Goal: Task Accomplishment & Management: Use online tool/utility

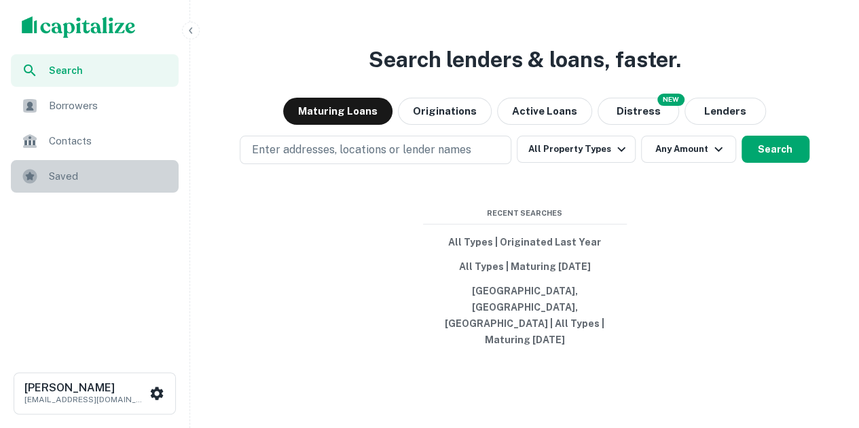
click at [126, 180] on span "Saved" at bounding box center [110, 176] width 122 height 16
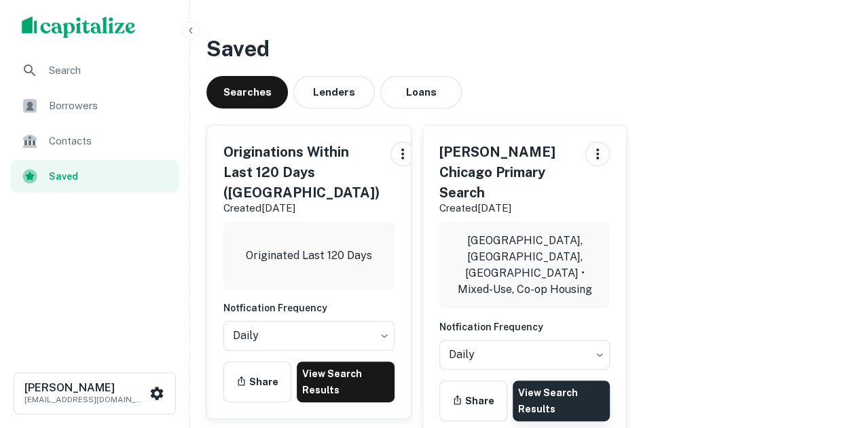
click at [542, 381] on link "View Search Results" at bounding box center [562, 401] width 98 height 41
click at [349, 358] on div "Originations Within Last 120 Days (Chicago) Created Oct 2nd, 2025 Originated La…" at bounding box center [309, 272] width 204 height 293
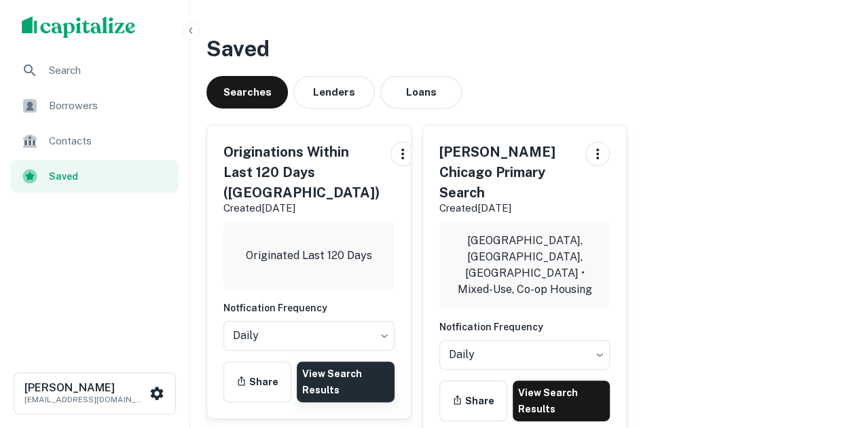
click at [348, 383] on link "View Search Results" at bounding box center [346, 382] width 98 height 41
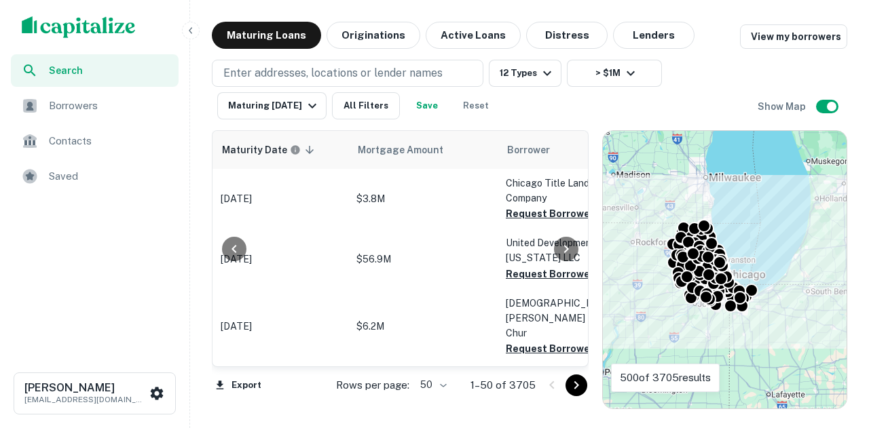
scroll to position [0, 283]
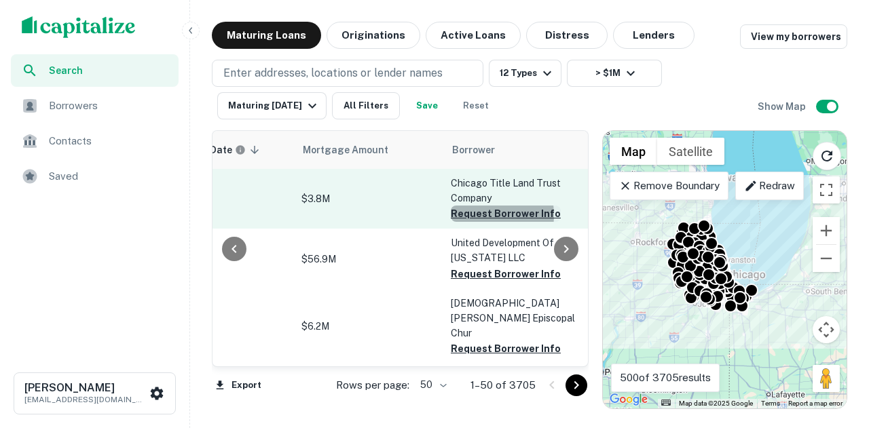
click at [478, 215] on button "Request Borrower Info" at bounding box center [506, 214] width 110 height 16
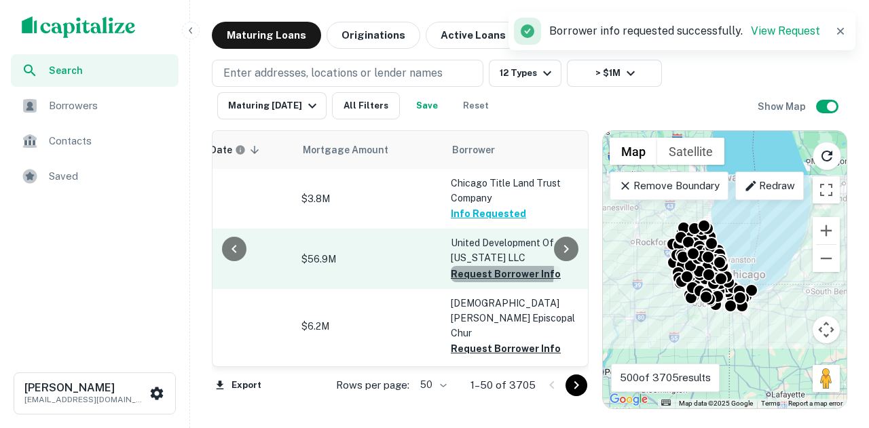
click at [483, 272] on button "Request Borrower Info" at bounding box center [506, 274] width 110 height 16
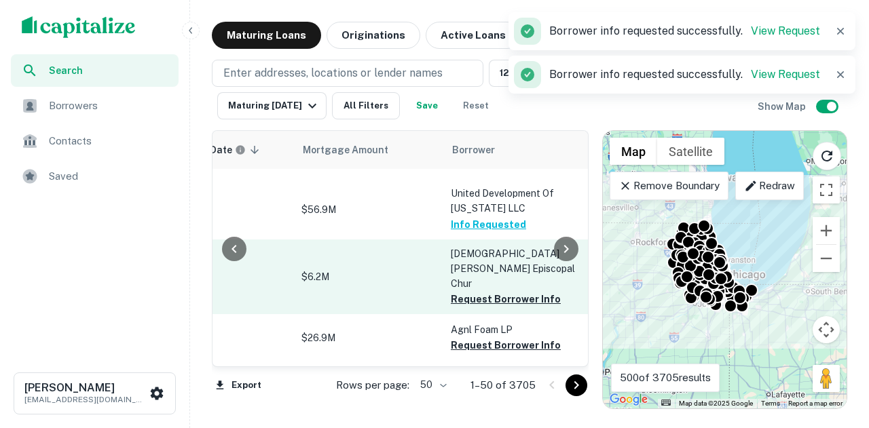
scroll to position [68, 283]
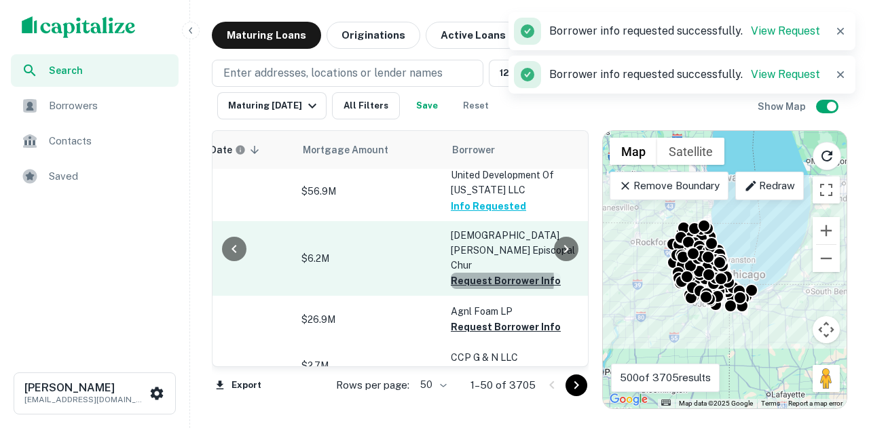
click at [475, 273] on button "Request Borrower Info" at bounding box center [506, 281] width 110 height 16
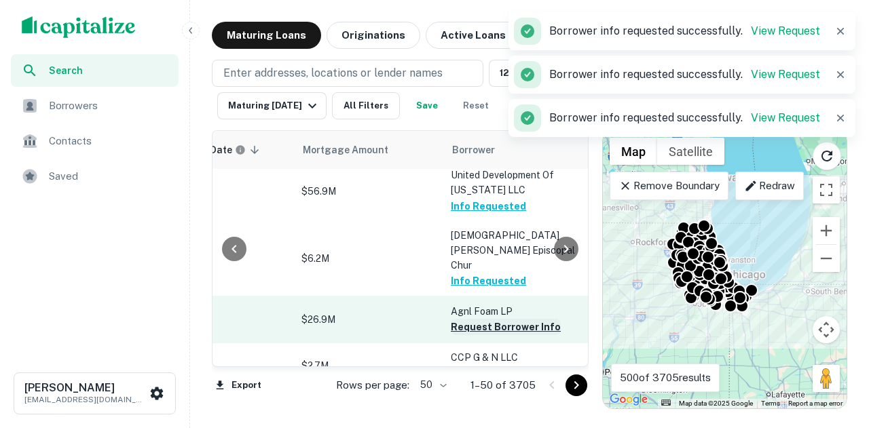
click at [473, 319] on button "Request Borrower Info" at bounding box center [506, 327] width 110 height 16
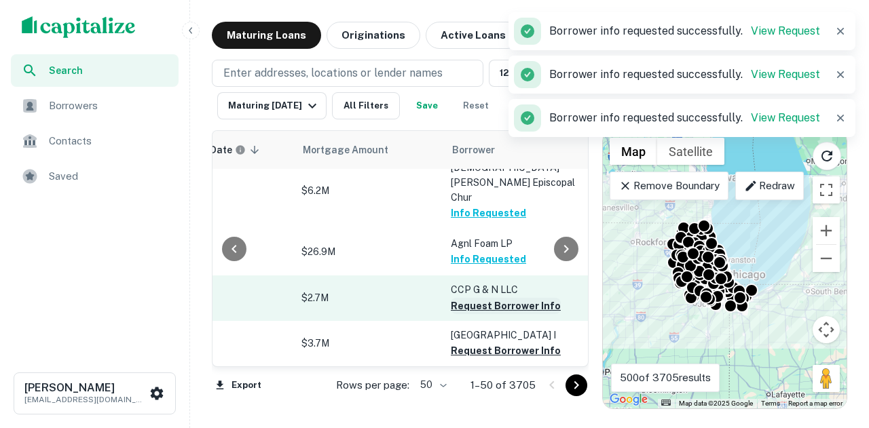
click at [476, 298] on button "Request Borrower Info" at bounding box center [506, 306] width 110 height 16
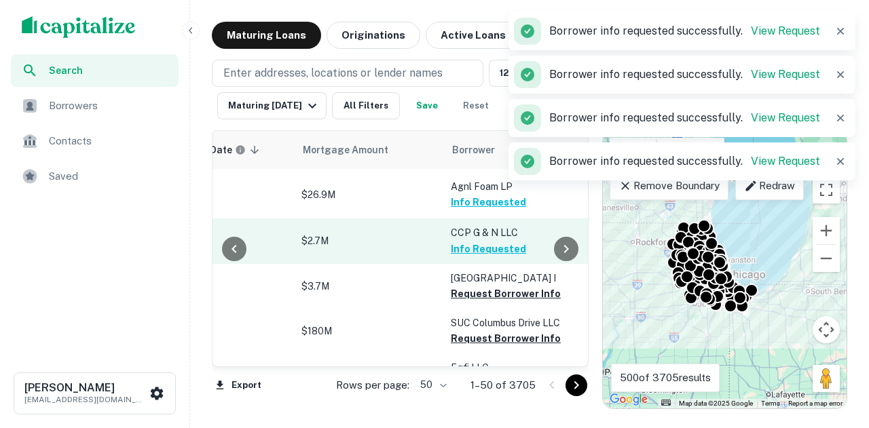
scroll to position [204, 283]
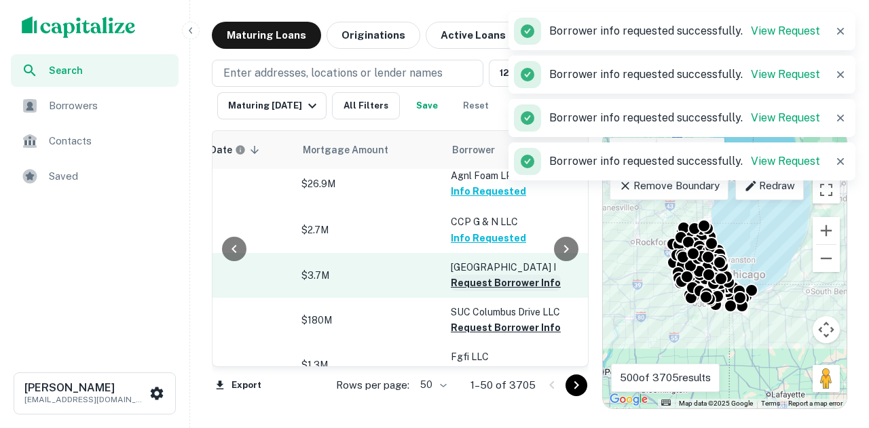
click at [481, 278] on button "Request Borrower Info" at bounding box center [506, 283] width 110 height 16
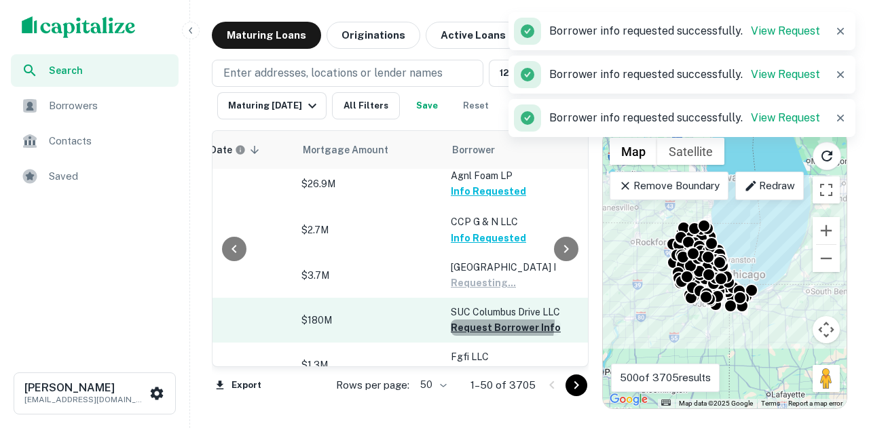
click at [490, 322] on button "Request Borrower Info" at bounding box center [506, 328] width 110 height 16
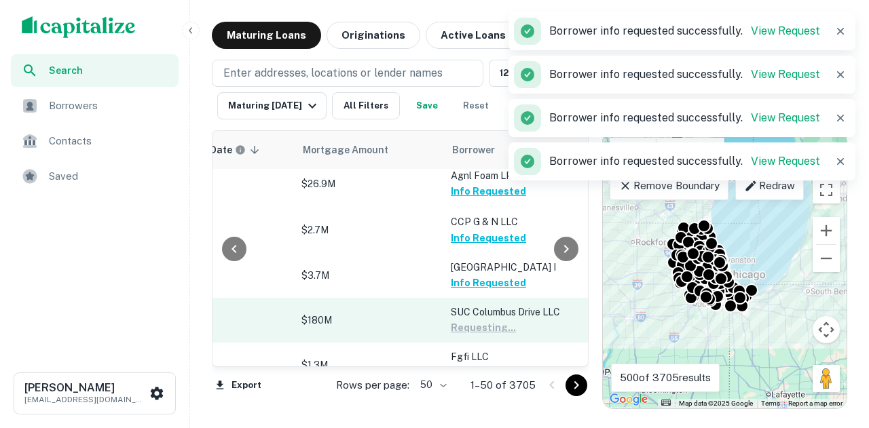
scroll to position [272, 283]
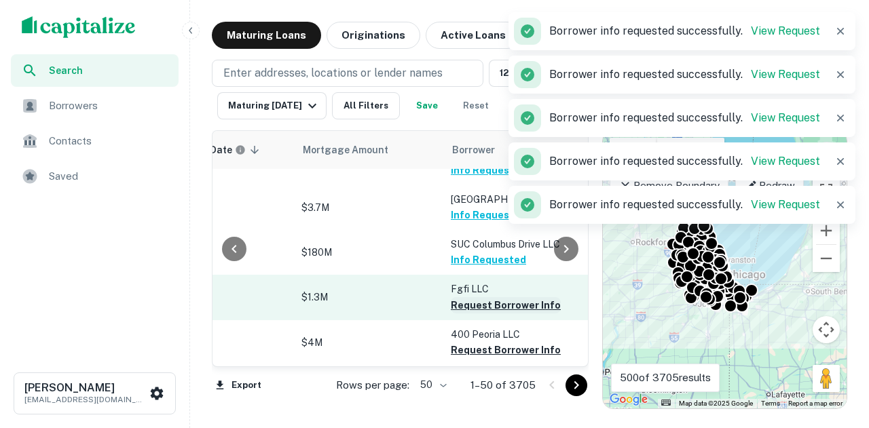
click at [501, 302] on button "Request Borrower Info" at bounding box center [506, 305] width 110 height 16
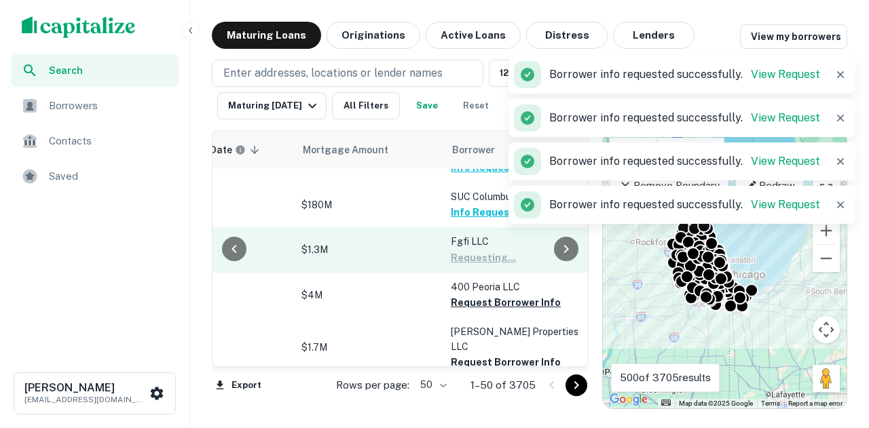
scroll to position [339, 283]
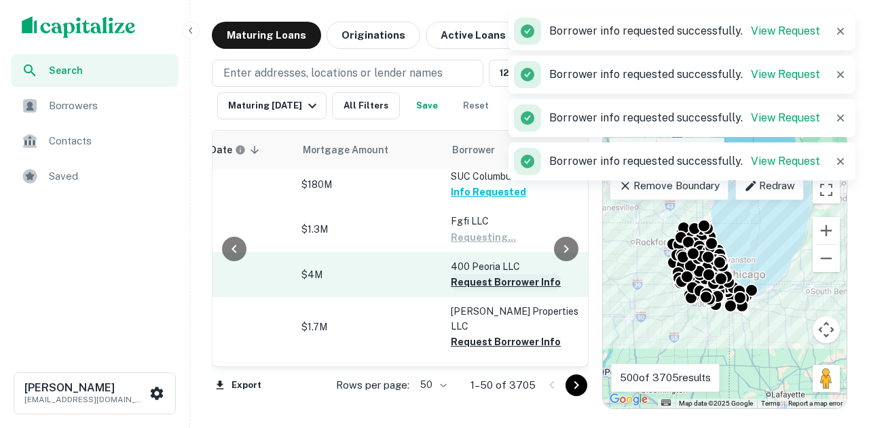
click at [499, 291] on button "Request Borrower Info" at bounding box center [506, 282] width 110 height 16
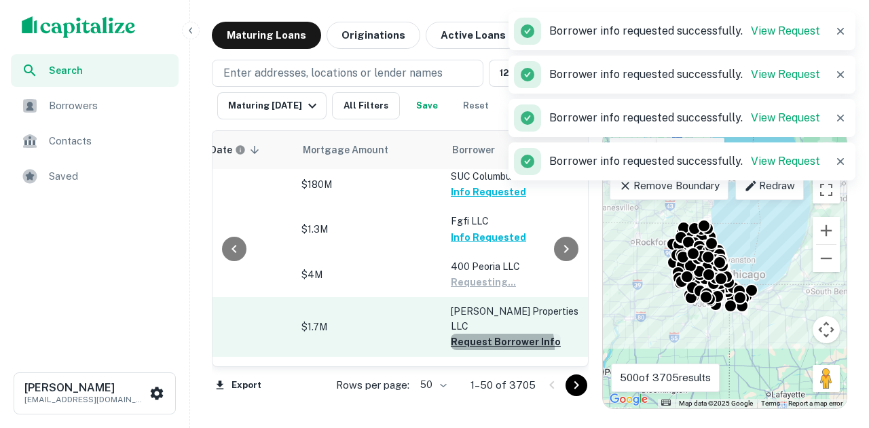
click at [487, 341] on button "Request Borrower Info" at bounding box center [506, 342] width 110 height 16
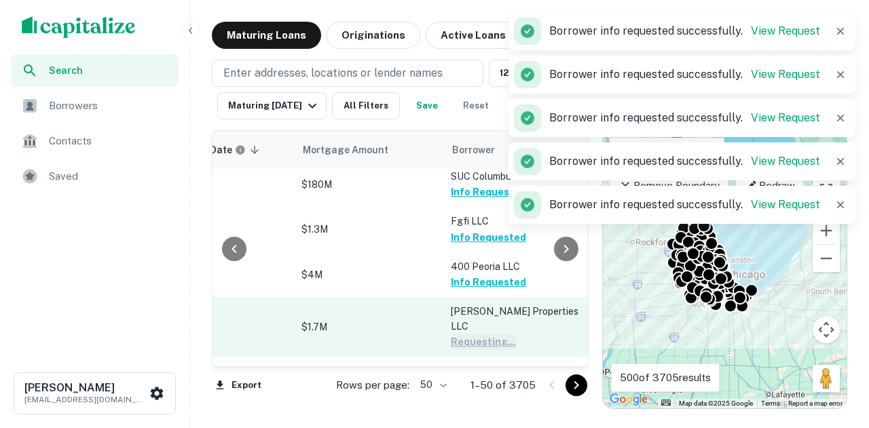
scroll to position [475, 283]
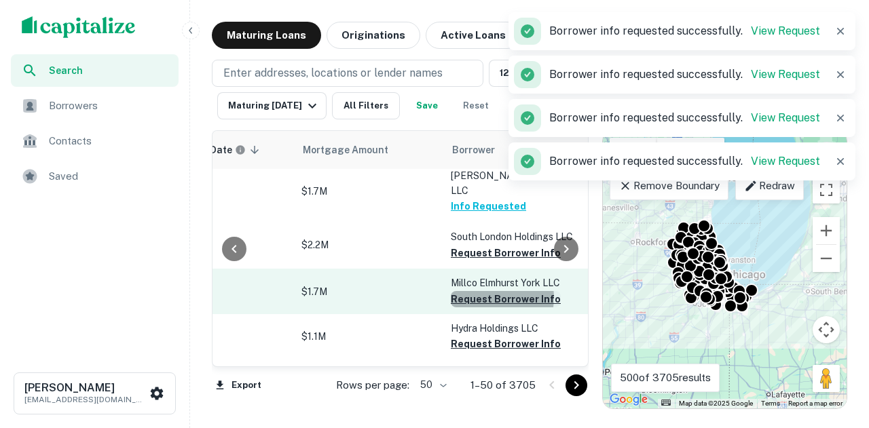
click at [490, 291] on button "Request Borrower Info" at bounding box center [506, 299] width 110 height 16
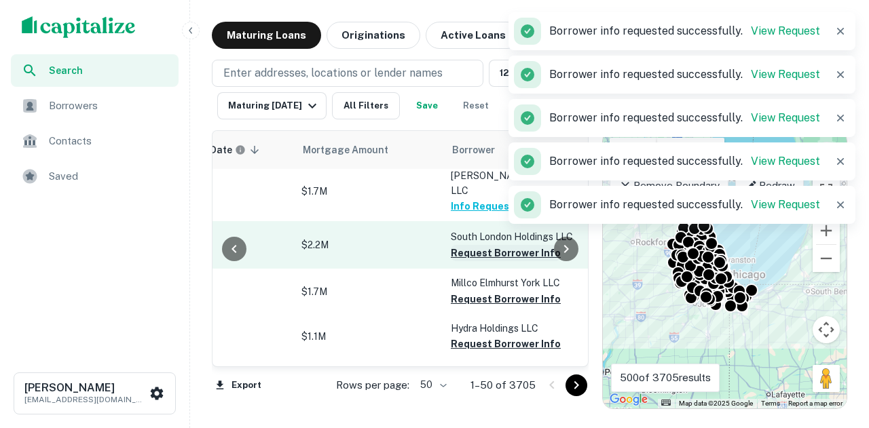
click at [501, 245] on button "Request Borrower Info" at bounding box center [506, 253] width 110 height 16
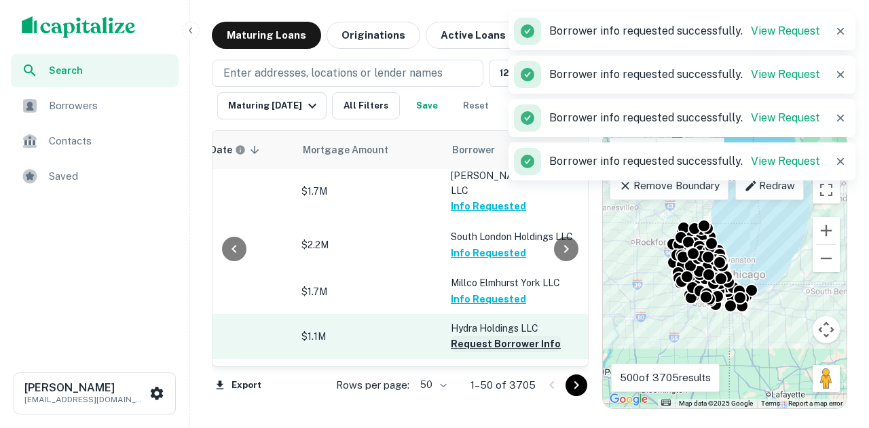
click at [502, 336] on button "Request Borrower Info" at bounding box center [506, 344] width 110 height 16
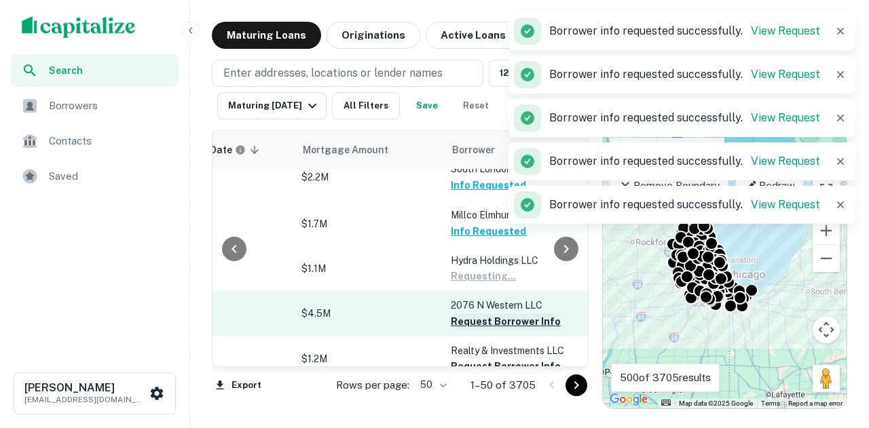
click at [513, 317] on button "Request Borrower Info" at bounding box center [506, 322] width 110 height 16
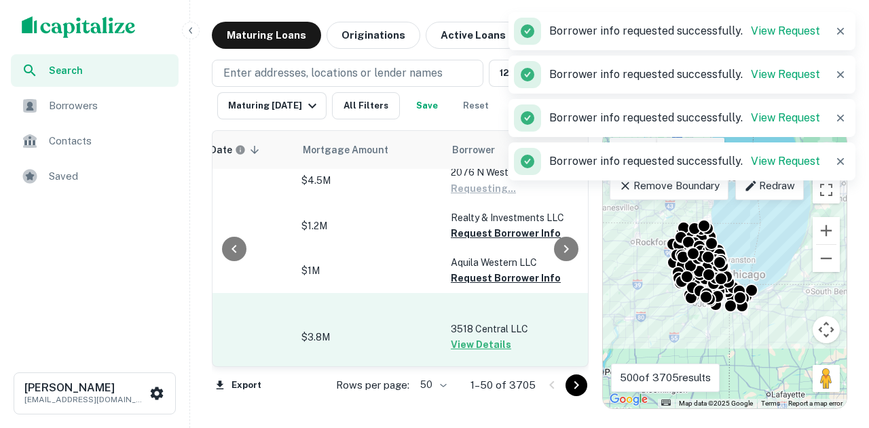
scroll to position [679, 283]
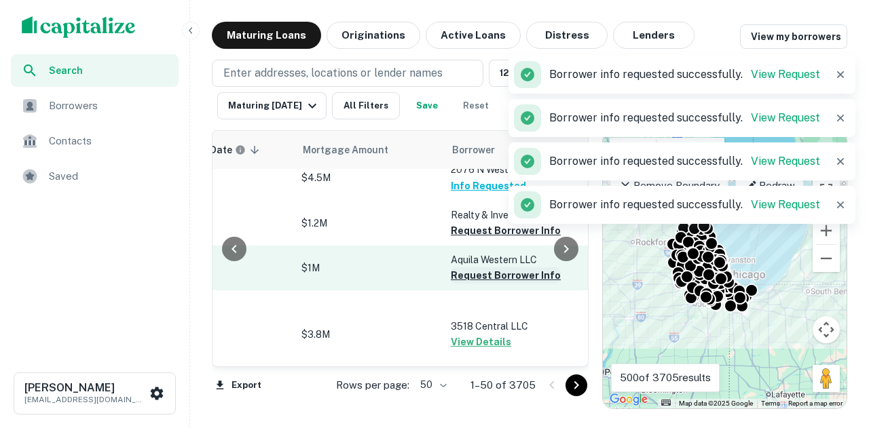
click at [516, 268] on button "Request Borrower Info" at bounding box center [506, 276] width 110 height 16
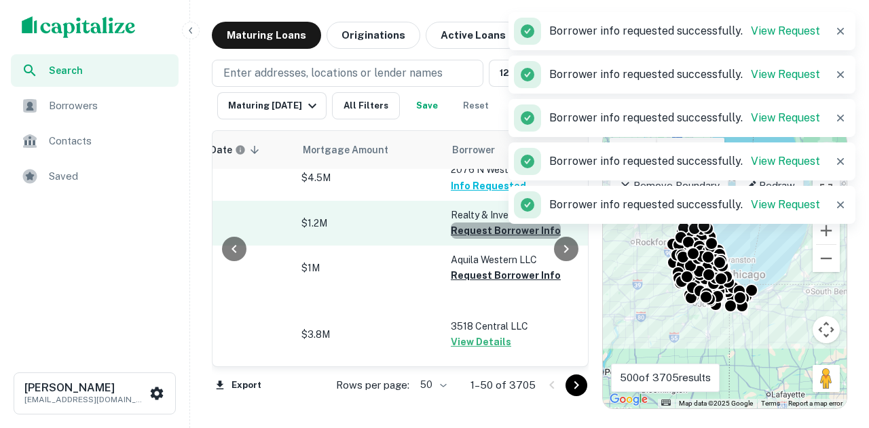
click at [515, 232] on button "Request Borrower Info" at bounding box center [506, 231] width 110 height 16
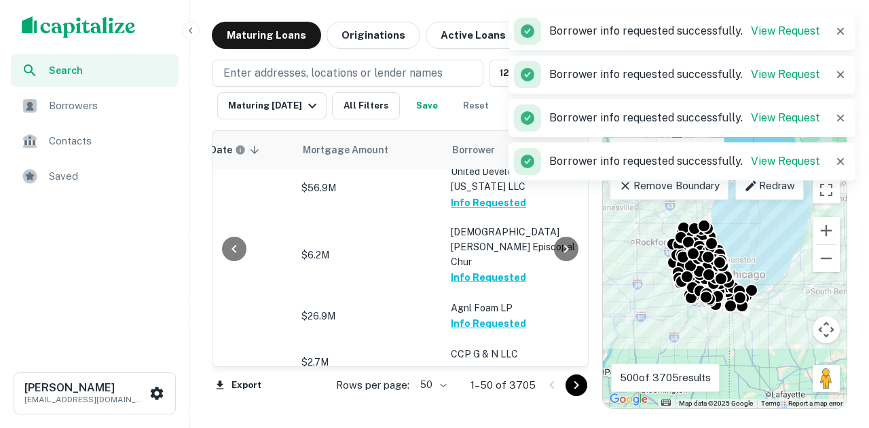
scroll to position [0, 283]
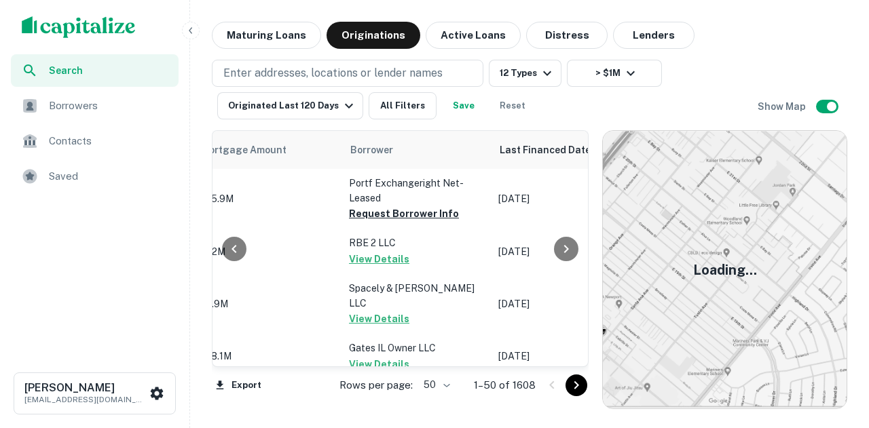
scroll to position [0, 743]
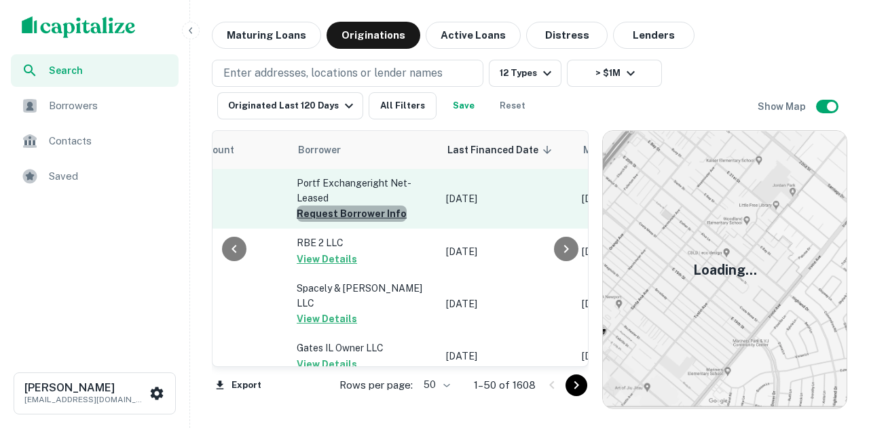
click at [370, 217] on button "Request Borrower Info" at bounding box center [352, 214] width 110 height 16
